Goal: Communication & Community: Answer question/provide support

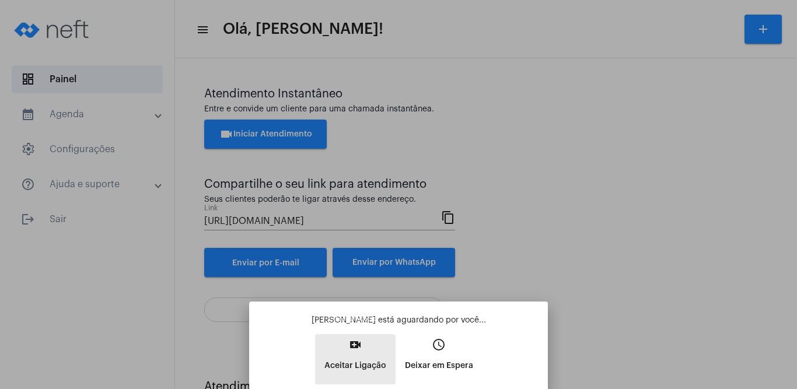
click at [358, 353] on button "video_call Aceitar Ligação" at bounding box center [355, 359] width 80 height 50
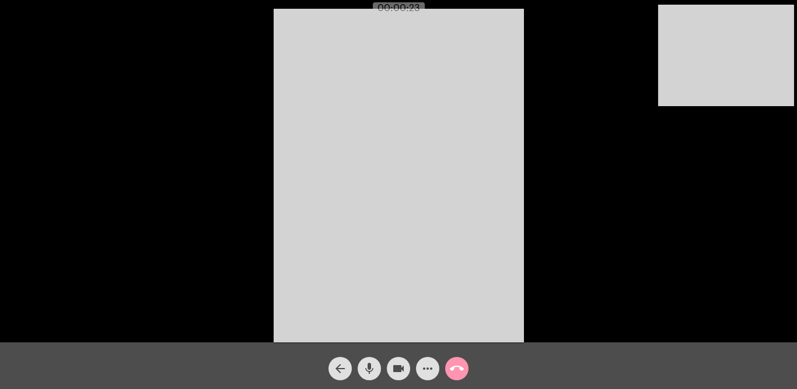
click at [367, 114] on video at bounding box center [399, 176] width 250 height 334
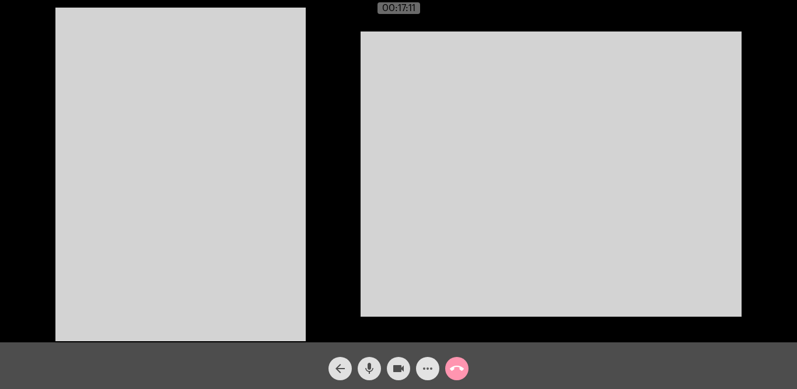
click at [426, 374] on mat-icon "more_horiz" at bounding box center [428, 369] width 14 height 14
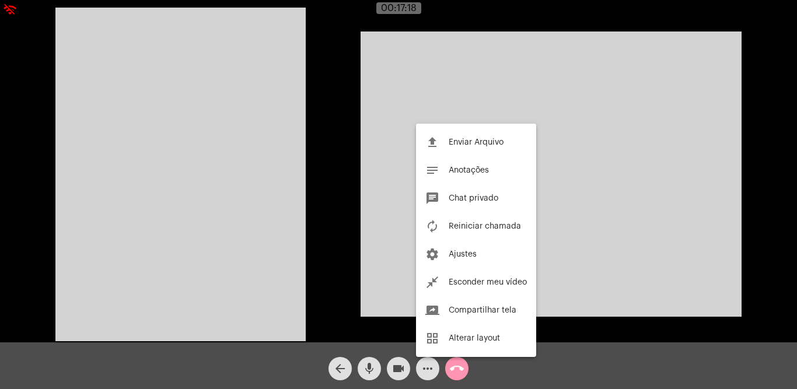
click at [346, 275] on div at bounding box center [398, 194] width 797 height 389
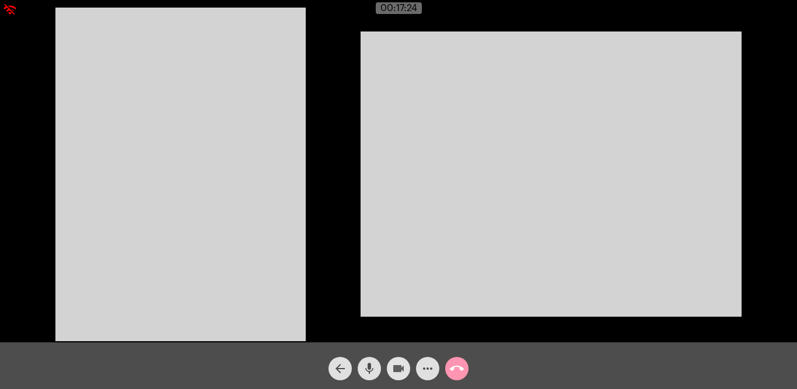
click at [397, 366] on mat-icon "videocam" at bounding box center [398, 369] width 14 height 14
click at [401, 371] on mat-icon "videocam_off" at bounding box center [398, 369] width 14 height 14
click at [457, 375] on mat-icon "call_end" at bounding box center [457, 369] width 14 height 14
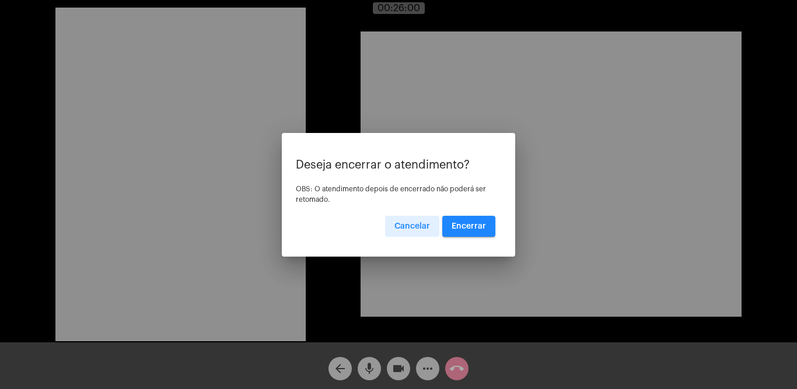
click at [470, 229] on span "Encerrar" at bounding box center [468, 226] width 34 height 8
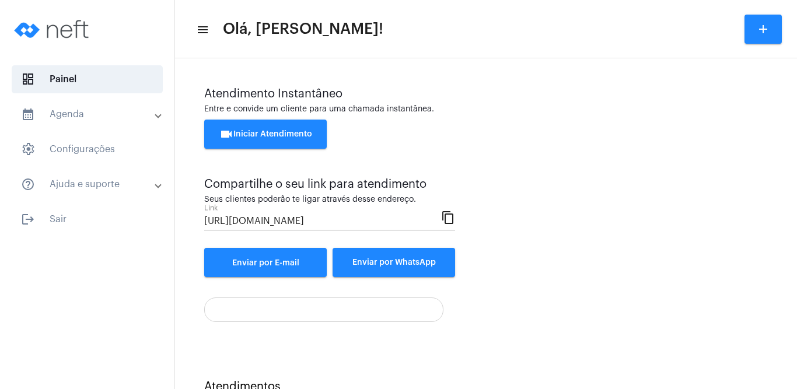
scroll to position [47, 0]
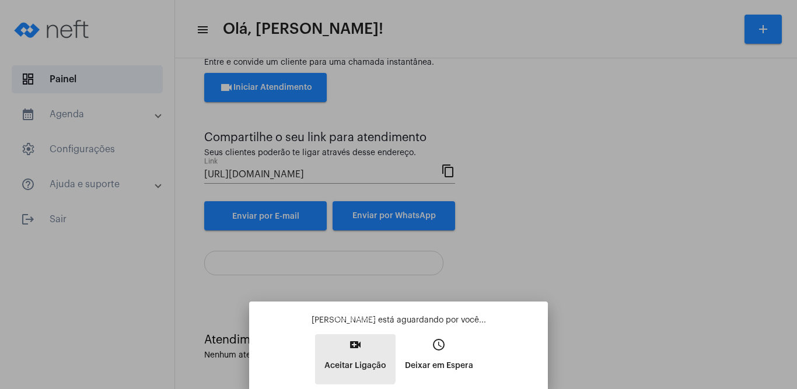
click at [351, 358] on p "Aceitar Ligação" at bounding box center [355, 365] width 62 height 21
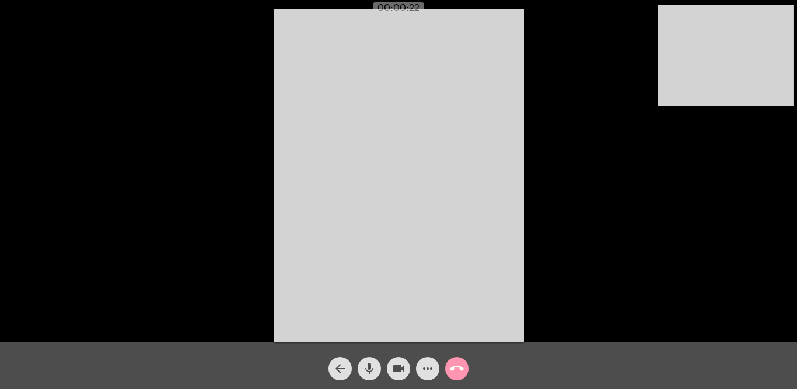
click at [622, 173] on div "Acessando Câmera e Microfone..." at bounding box center [398, 174] width 794 height 342
click at [463, 373] on mat-icon "call_end" at bounding box center [457, 369] width 14 height 14
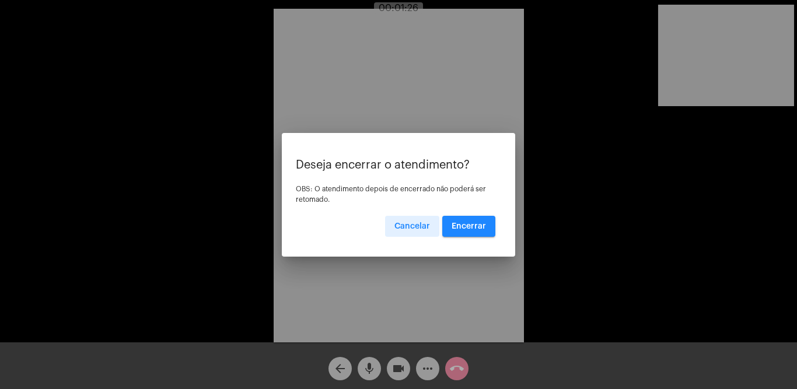
click at [467, 226] on span "Encerrar" at bounding box center [468, 226] width 34 height 8
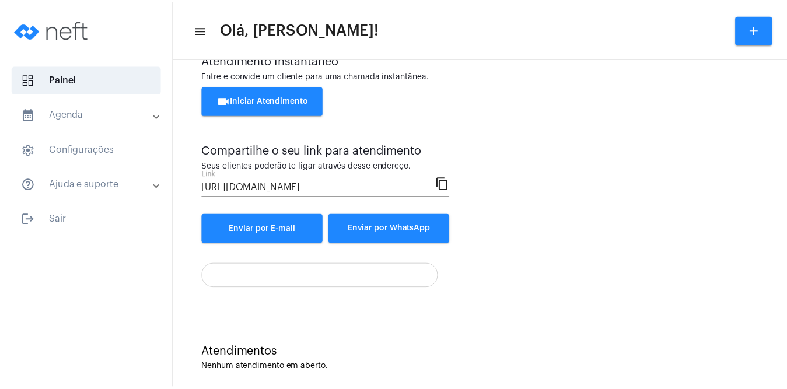
scroll to position [47, 0]
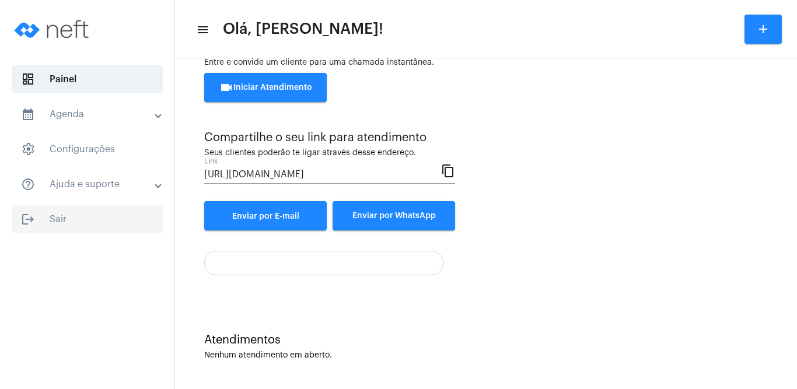
click at [60, 218] on span "logout Sair" at bounding box center [87, 219] width 151 height 28
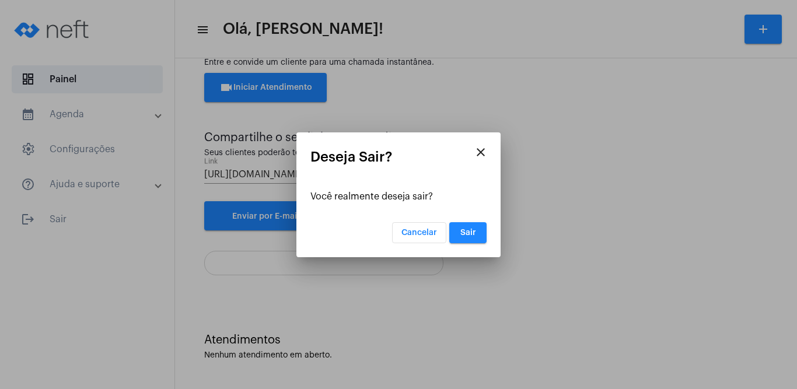
click at [60, 218] on div at bounding box center [398, 194] width 797 height 389
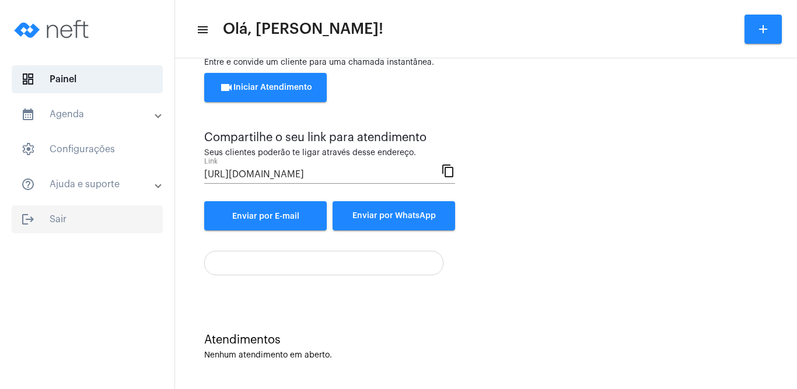
click at [57, 213] on span "logout Sair" at bounding box center [87, 219] width 151 height 28
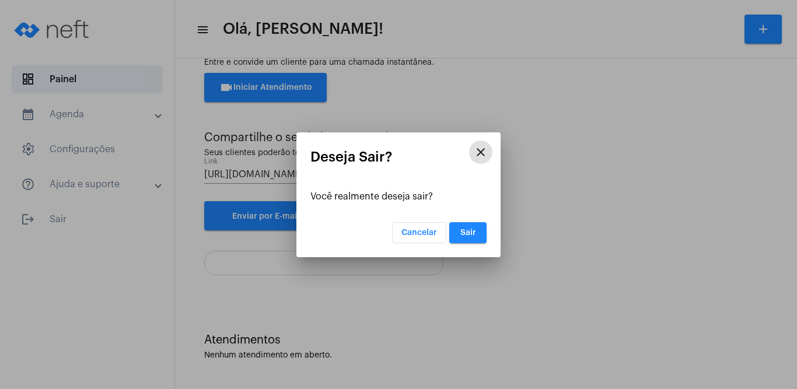
click at [479, 239] on button "Sair" at bounding box center [467, 232] width 37 height 21
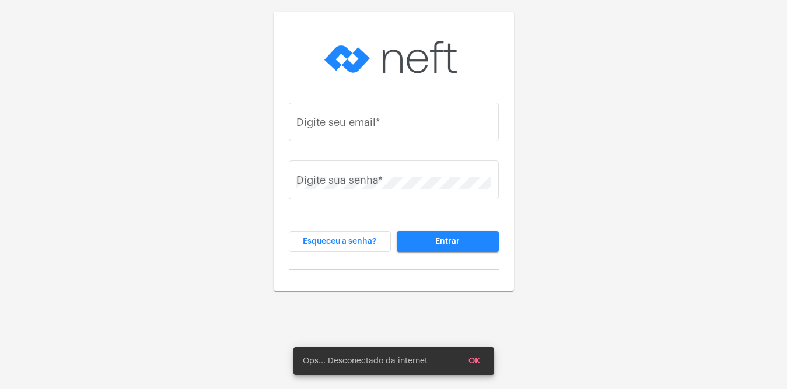
click at [476, 358] on span "OK" at bounding box center [474, 361] width 12 height 8
